Goal: Information Seeking & Learning: Learn about a topic

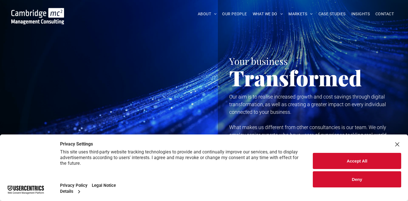
click at [340, 179] on button "Deny" at bounding box center [356, 179] width 88 height 16
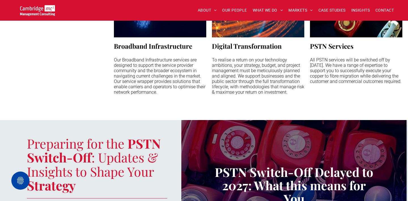
scroll to position [543, 0]
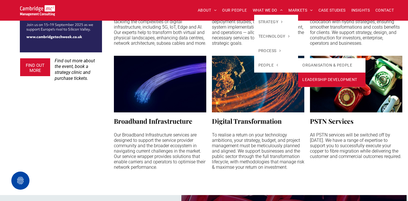
click at [310, 83] on link "LEADERSHIP DEVELOPMENT" at bounding box center [331, 79] width 67 height 14
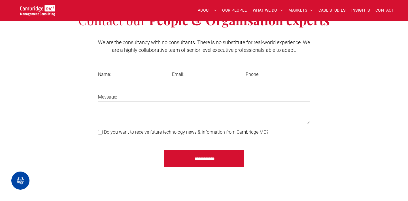
scroll to position [1327, 0]
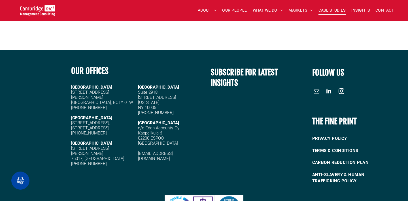
click at [325, 10] on span "CASE STUDIES" at bounding box center [331, 10] width 27 height 9
